Goal: Information Seeking & Learning: Learn about a topic

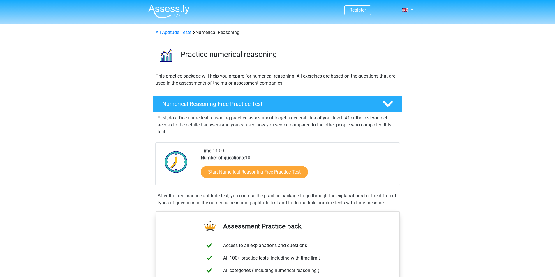
click at [321, 102] on h4 "Numerical Reasoning Free Practice Test" at bounding box center [267, 104] width 211 height 7
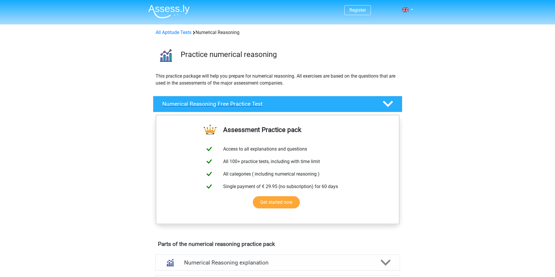
click at [321, 102] on h4 "Numerical Reasoning Free Practice Test" at bounding box center [267, 104] width 211 height 7
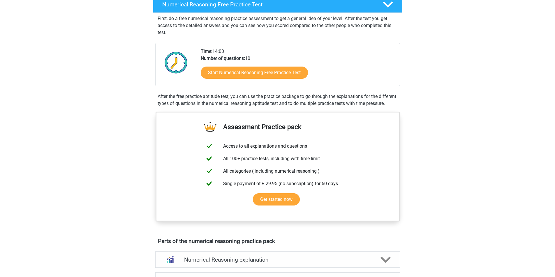
scroll to position [87, 0]
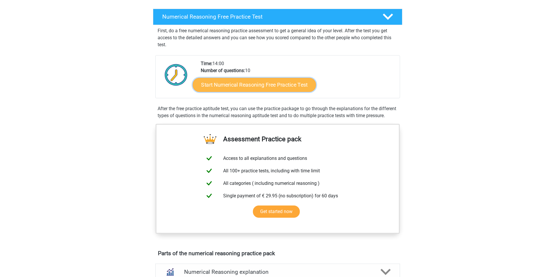
click at [293, 84] on link "Start Numerical Reasoning Free Practice Test" at bounding box center [253, 85] width 123 height 14
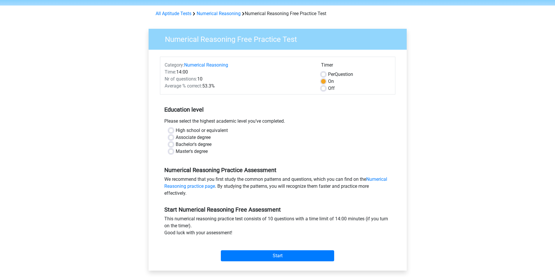
scroll to position [29, 0]
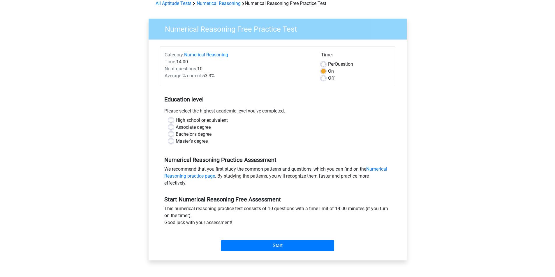
click at [173, 135] on div "Bachelor's degree" at bounding box center [278, 134] width 218 height 7
click at [176, 134] on label "Bachelor's degree" at bounding box center [194, 134] width 36 height 7
click at [172, 134] on input "Bachelor's degree" at bounding box center [171, 134] width 5 height 6
radio input "true"
click at [270, 245] on input "Start" at bounding box center [277, 245] width 113 height 11
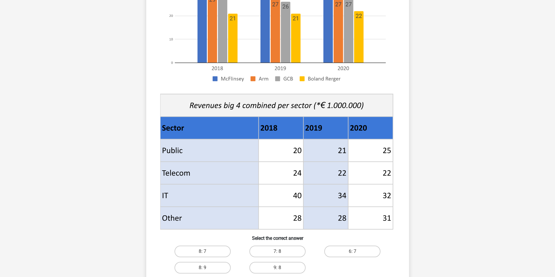
scroll to position [204, 0]
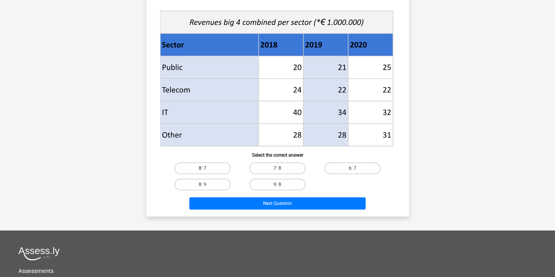
click at [210, 169] on label "8: 7" at bounding box center [202, 169] width 56 height 12
click at [206, 169] on input "8: 7" at bounding box center [204, 171] width 4 height 4
radio input "true"
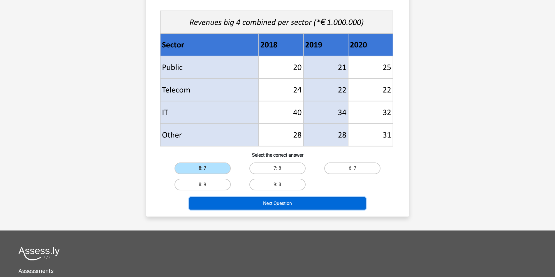
click at [327, 204] on button "Next Question" at bounding box center [277, 204] width 176 height 12
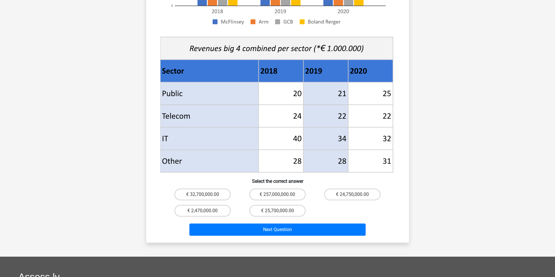
scroll to position [182, 0]
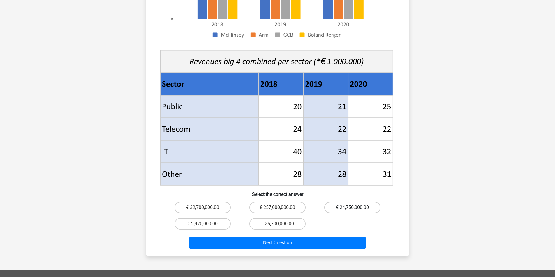
click at [364, 202] on label "€ 24,750,000.00" at bounding box center [352, 208] width 56 height 12
click at [356, 208] on input "€ 24,750,000.00" at bounding box center [354, 210] width 4 height 4
radio input "true"
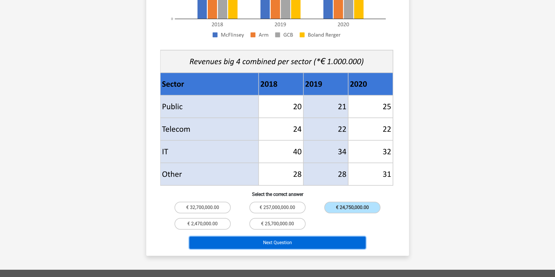
click at [346, 238] on button "Next Question" at bounding box center [277, 243] width 176 height 12
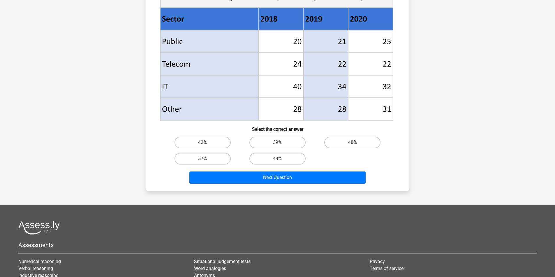
scroll to position [311, 0]
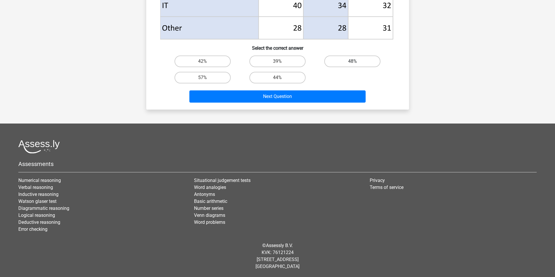
click at [353, 59] on label "48%" at bounding box center [352, 62] width 56 height 12
click at [353, 61] on input "48%" at bounding box center [354, 63] width 4 height 4
radio input "true"
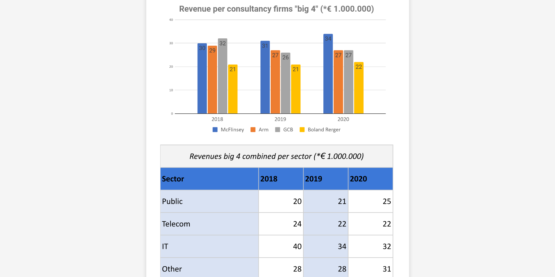
scroll to position [20, 0]
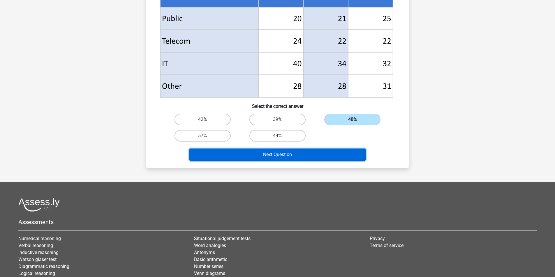
click at [309, 153] on button "Next Question" at bounding box center [277, 155] width 176 height 12
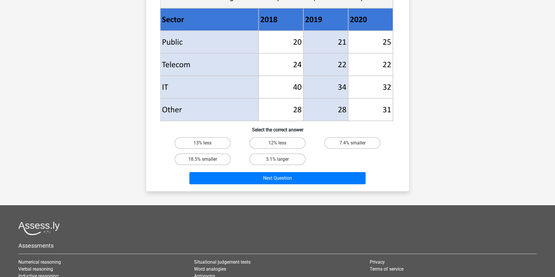
scroll to position [233, 0]
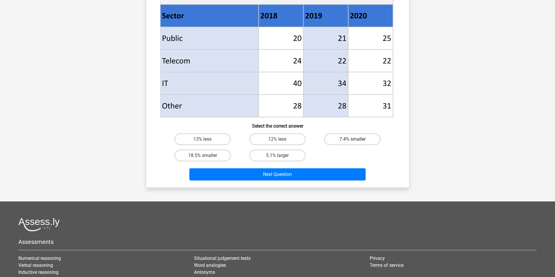
click at [365, 141] on label "7.4% smaller" at bounding box center [352, 140] width 56 height 12
click at [356, 141] on input "7.4% smaller" at bounding box center [354, 141] width 4 height 4
radio input "true"
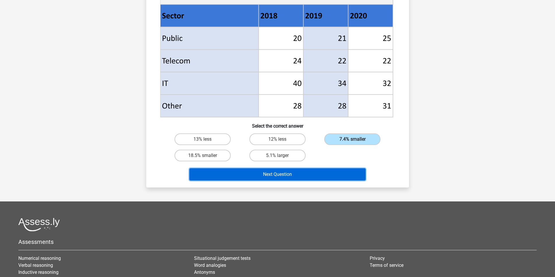
click at [334, 171] on button "Next Question" at bounding box center [277, 175] width 176 height 12
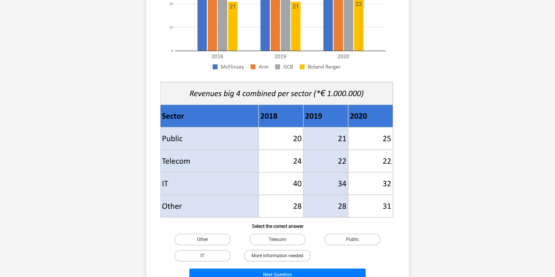
scroll to position [146, 0]
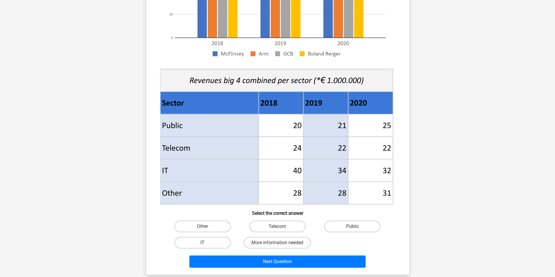
click at [214, 244] on label "IT" at bounding box center [202, 243] width 56 height 12
click at [206, 244] on input "IT" at bounding box center [204, 245] width 4 height 4
radio input "true"
click at [362, 226] on label "Public" at bounding box center [352, 227] width 56 height 12
click at [356, 227] on input "Public" at bounding box center [354, 229] width 4 height 4
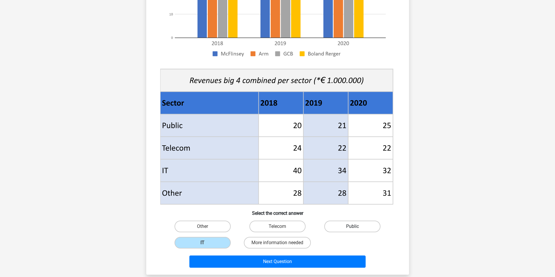
radio input "true"
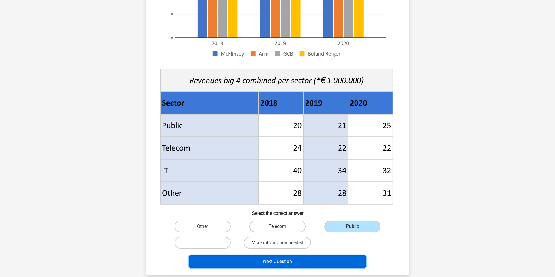
click at [307, 263] on button "Next Question" at bounding box center [277, 262] width 176 height 12
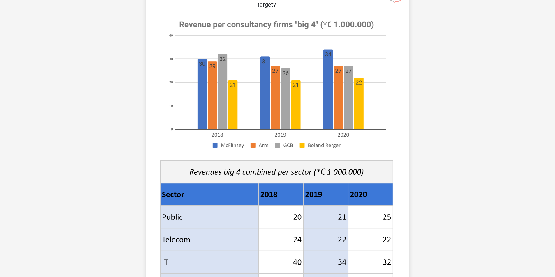
scroll to position [204, 0]
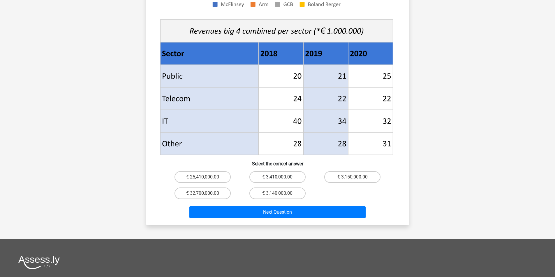
click at [287, 171] on label "€ 3,410,000.00" at bounding box center [277, 177] width 56 height 12
click at [281, 177] on input "€ 3,410,000.00" at bounding box center [279, 179] width 4 height 4
radio input "true"
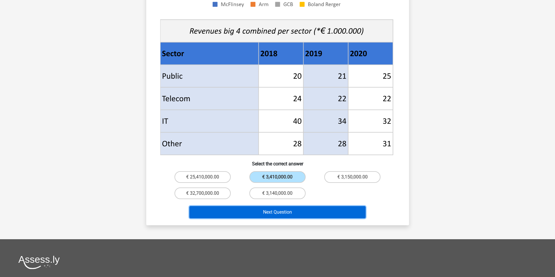
click at [322, 206] on button "Next Question" at bounding box center [277, 212] width 176 height 12
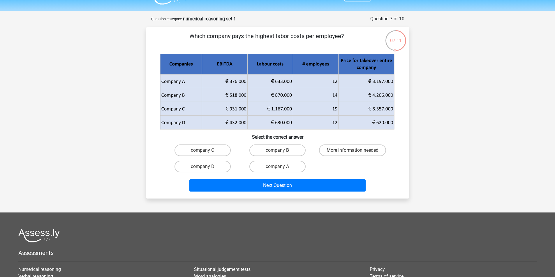
scroll to position [0, 0]
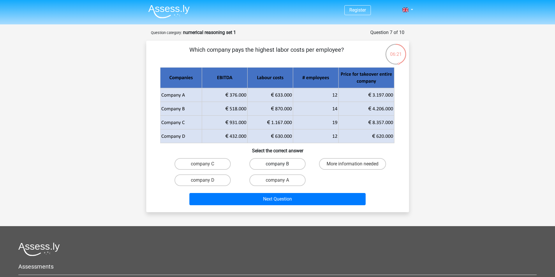
click at [293, 167] on label "company B" at bounding box center [277, 164] width 56 height 12
click at [281, 167] on input "company B" at bounding box center [279, 166] width 4 height 4
radio input "true"
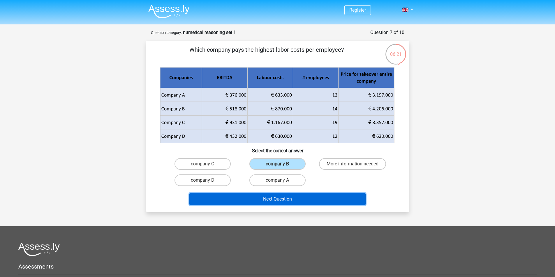
click at [342, 197] on button "Next Question" at bounding box center [277, 199] width 176 height 12
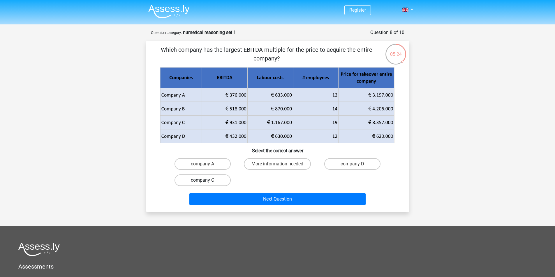
click at [216, 179] on label "company C" at bounding box center [202, 181] width 56 height 12
click at [206, 180] on input "company C" at bounding box center [204, 182] width 4 height 4
radio input "true"
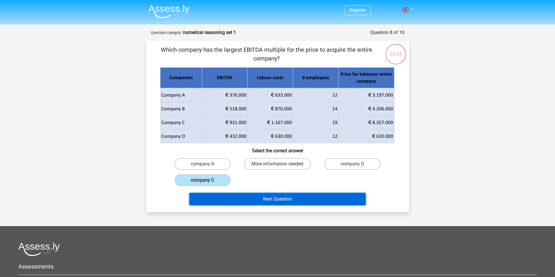
click at [269, 196] on button "Next Question" at bounding box center [277, 199] width 176 height 12
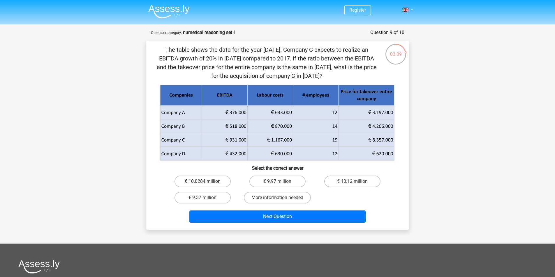
click at [209, 180] on label "€ 10.0284 million" at bounding box center [202, 182] width 56 height 12
click at [206, 182] on input "€ 10.0284 million" at bounding box center [204, 184] width 4 height 4
radio input "true"
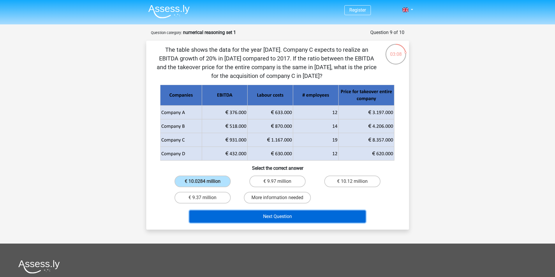
click at [289, 215] on button "Next Question" at bounding box center [277, 217] width 176 height 12
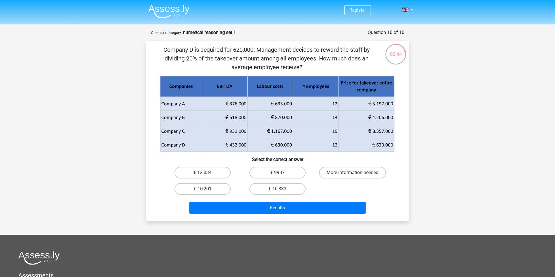
click at [280, 189] on input "€ 10,333" at bounding box center [279, 191] width 4 height 4
radio input "true"
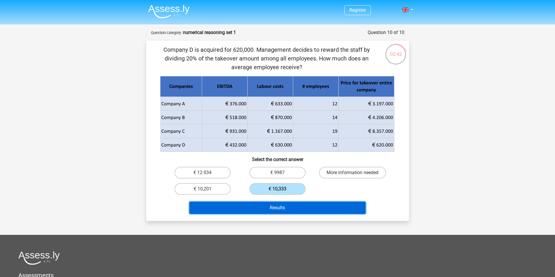
click at [320, 209] on button "Results" at bounding box center [277, 208] width 176 height 12
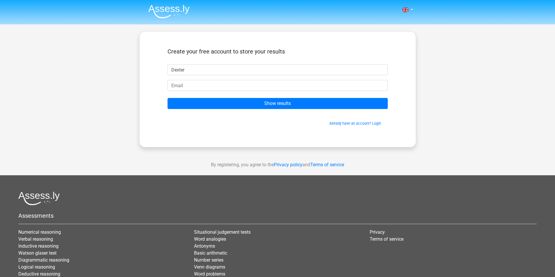
type input "Dexter"
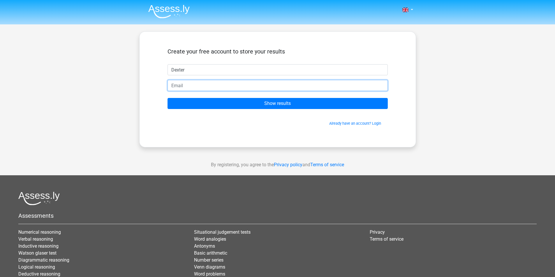
click at [190, 84] on input "email" at bounding box center [277, 85] width 220 height 11
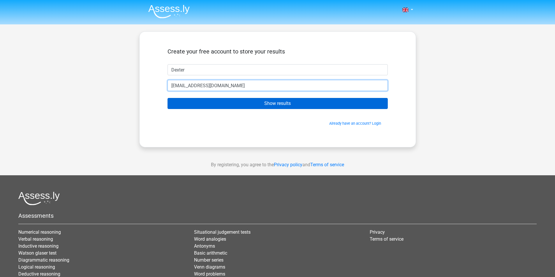
type input "dexterrebello66@gmail.com"
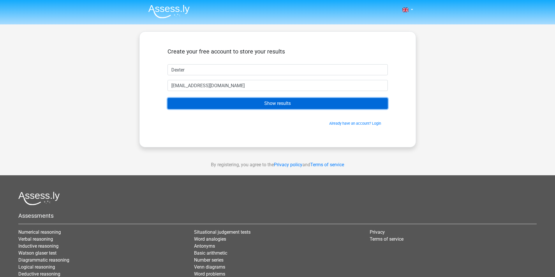
click at [237, 104] on input "Show results" at bounding box center [277, 103] width 220 height 11
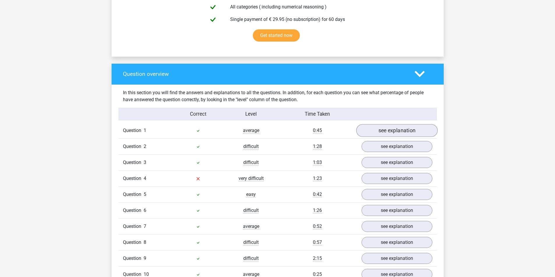
scroll to position [378, 0]
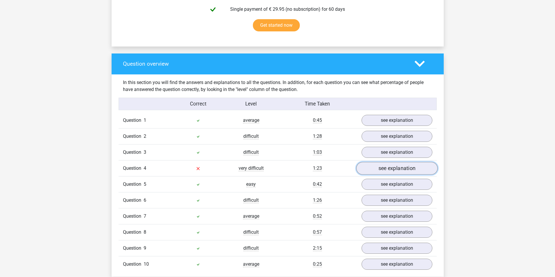
click at [370, 169] on link "see explanation" at bounding box center [396, 168] width 81 height 13
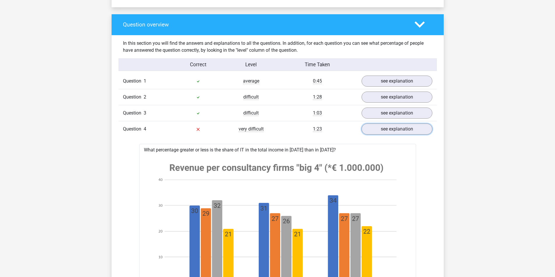
scroll to position [408, 0]
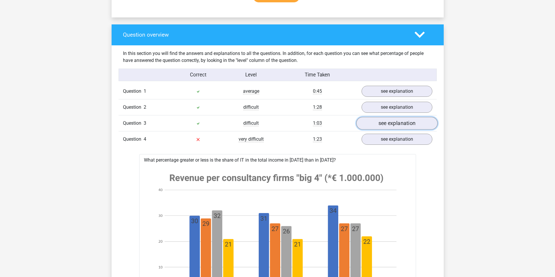
click at [378, 123] on link "see explanation" at bounding box center [396, 123] width 81 height 13
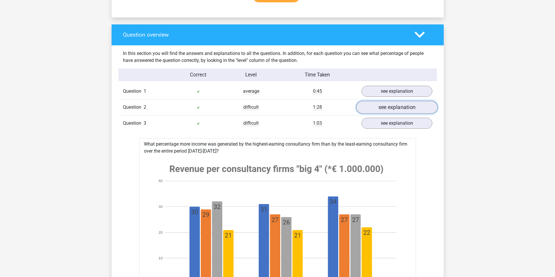
click at [381, 106] on link "see explanation" at bounding box center [396, 107] width 81 height 13
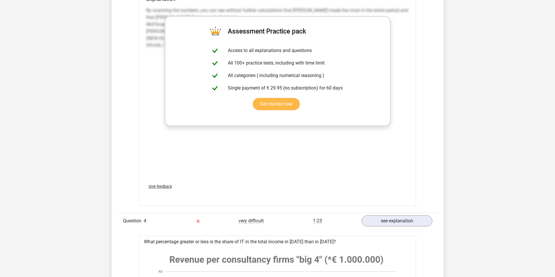
scroll to position [1601, 0]
